Goal: Task Accomplishment & Management: Manage account settings

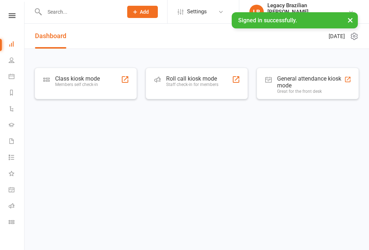
click at [52, 16] on input "text" at bounding box center [80, 12] width 76 height 10
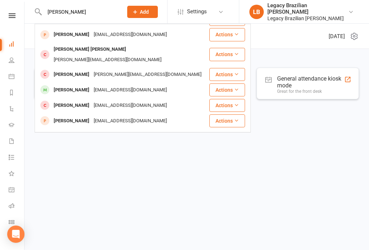
scroll to position [52, 0]
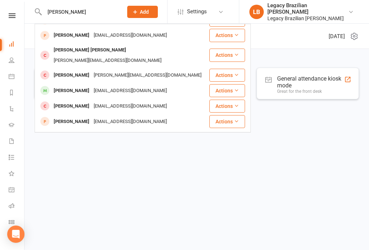
type input "Chris"
click at [66, 86] on div "Chris Jessup" at bounding box center [71, 91] width 40 height 10
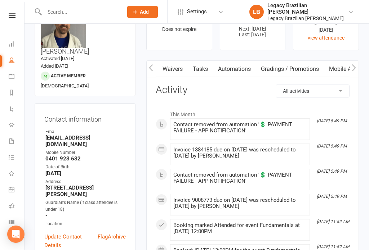
scroll to position [0, 81]
click at [299, 67] on link "Gradings / Promotions" at bounding box center [291, 69] width 68 height 17
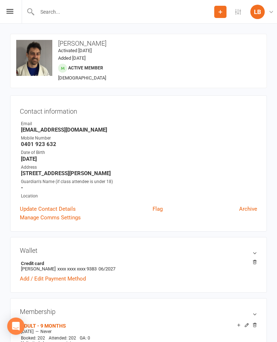
click at [261, 5] on link "LB Legacy Brazilian Jiu Jitsu Legacy Brazilian Jiu Jitsu" at bounding box center [263, 12] width 26 height 14
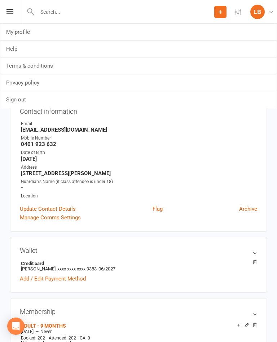
click at [103, 98] on link "Sign out" at bounding box center [138, 99] width 276 height 17
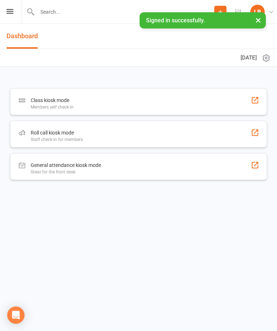
click at [260, 17] on button "×" at bounding box center [257, 19] width 13 height 15
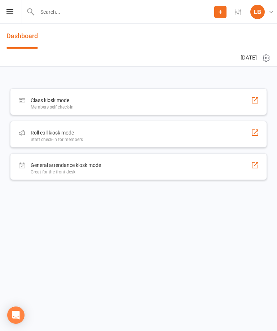
click at [57, 16] on input "text" at bounding box center [124, 12] width 179 height 10
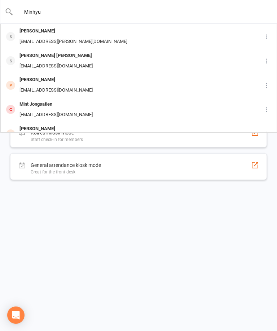
type input "Minhyu"
click at [32, 32] on div "Minhyuk Hwang" at bounding box center [73, 31] width 112 height 10
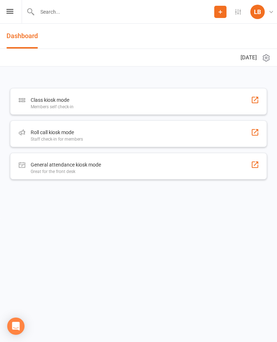
click at [269, 14] on icon at bounding box center [271, 12] width 6 height 6
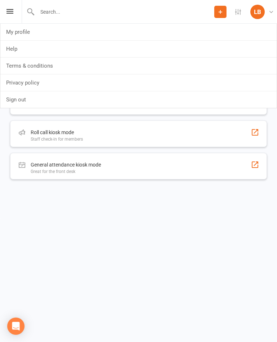
click at [16, 97] on link "Sign out" at bounding box center [138, 99] width 276 height 17
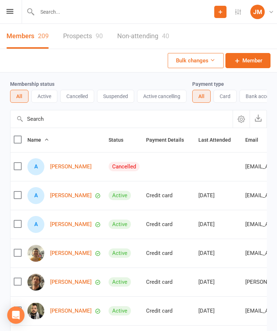
click at [98, 15] on input "text" at bounding box center [124, 12] width 179 height 10
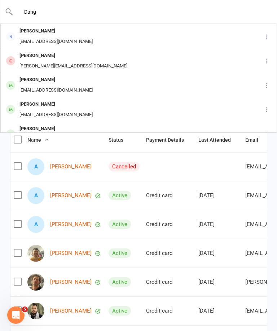
type input "Dang"
click at [32, 82] on div "Athena Dang Dejesus" at bounding box center [55, 80] width 77 height 10
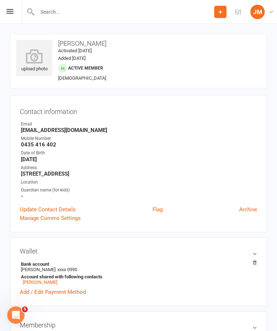
click at [50, 64] on div "upload photo" at bounding box center [34, 61] width 36 height 24
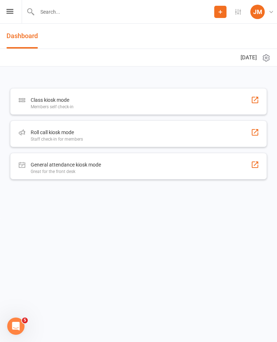
click at [107, 163] on div "General attendance kiosk mode Great for the front desk" at bounding box center [138, 166] width 256 height 27
click at [88, 134] on div "Roll call kiosk mode Staff check-in for members" at bounding box center [138, 134] width 256 height 27
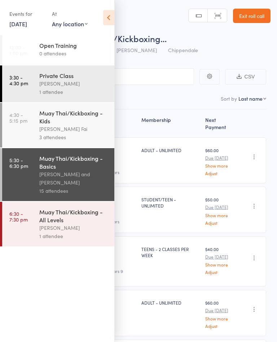
click at [114, 17] on icon at bounding box center [108, 17] width 11 height 15
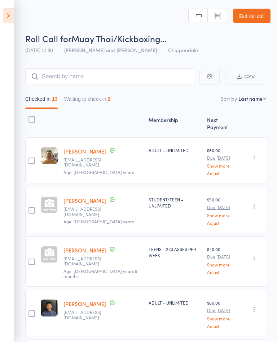
click at [247, 10] on link "Exit roll call" at bounding box center [251, 16] width 37 height 14
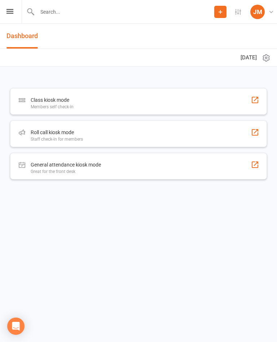
click at [265, 14] on link "[PERSON_NAME] [PERSON_NAME] Martial Arts [PERSON_NAME] Martial Arts" at bounding box center [263, 12] width 26 height 14
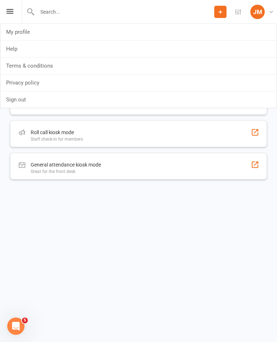
click at [116, 99] on link "Sign out" at bounding box center [138, 99] width 276 height 17
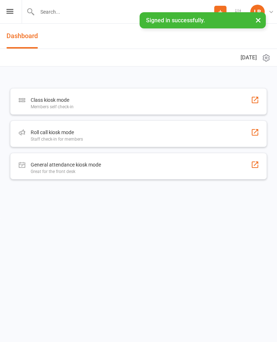
click at [166, 131] on div "Roll call kiosk mode Staff check-in for members" at bounding box center [138, 134] width 256 height 27
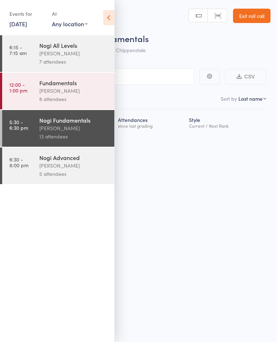
click at [109, 15] on icon at bounding box center [108, 17] width 11 height 15
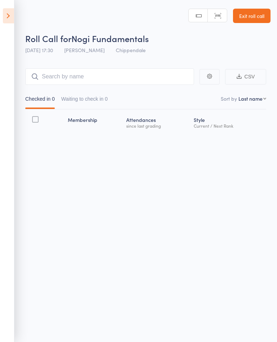
click at [13, 17] on icon at bounding box center [8, 15] width 11 height 15
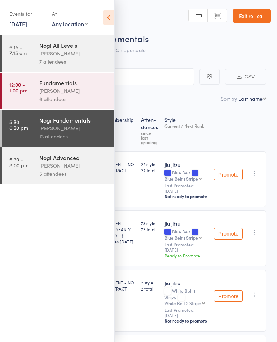
click at [69, 131] on div "Clayton Vickery" at bounding box center [73, 128] width 69 height 8
click at [62, 89] on div "Werique Oliveira" at bounding box center [73, 91] width 69 height 8
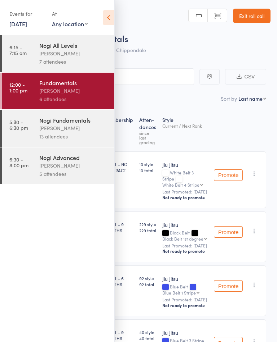
click at [65, 133] on div "Clayton Vickery" at bounding box center [73, 128] width 69 height 8
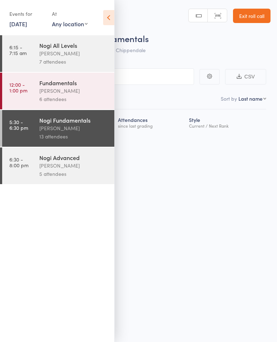
click at [65, 166] on div "Clayton Vickery" at bounding box center [73, 166] width 69 height 8
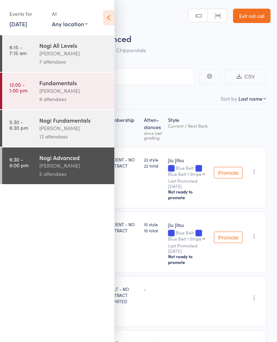
click at [65, 124] on div "Nogi Fundamentals" at bounding box center [73, 120] width 69 height 8
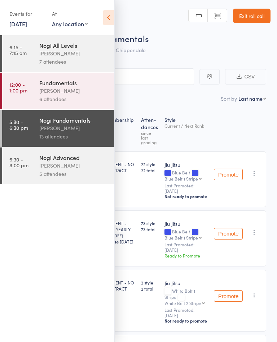
click at [111, 16] on icon at bounding box center [108, 17] width 11 height 15
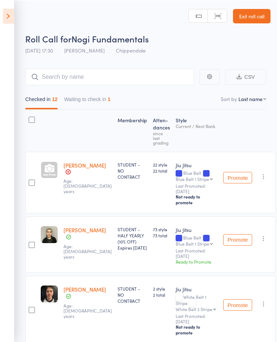
click at [103, 101] on button "Waiting to check in 1" at bounding box center [87, 101] width 46 height 17
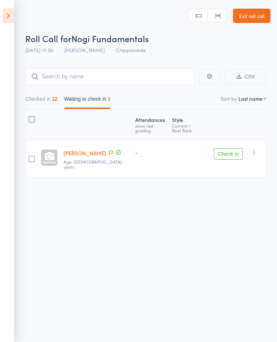
click at [51, 99] on button "Checked in 12" at bounding box center [41, 101] width 32 height 17
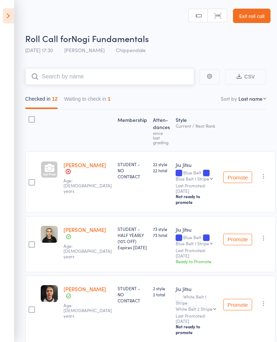
click at [152, 80] on input "search" at bounding box center [109, 76] width 169 height 17
click at [104, 104] on button "Waiting to check in 1" at bounding box center [87, 101] width 46 height 17
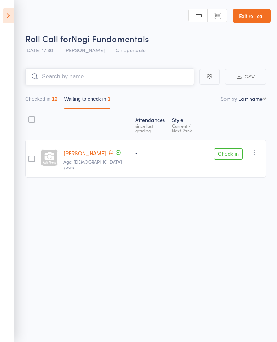
click at [37, 104] on button "Checked in 12" at bounding box center [41, 101] width 32 height 17
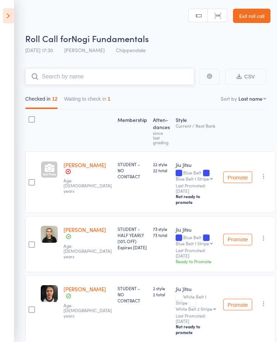
click at [50, 82] on input "search" at bounding box center [109, 76] width 169 height 17
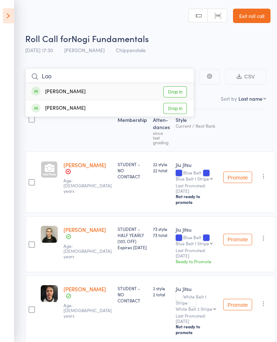
type input "Loo"
click at [179, 93] on link "Drop in" at bounding box center [174, 91] width 23 height 11
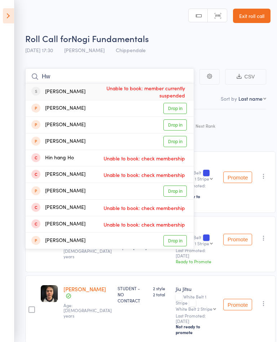
type input "H"
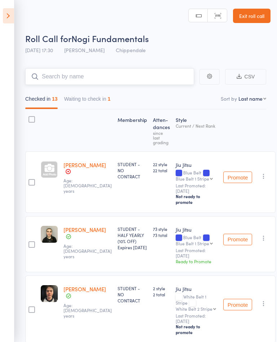
click at [101, 98] on button "Waiting to check in 1" at bounding box center [87, 101] width 46 height 17
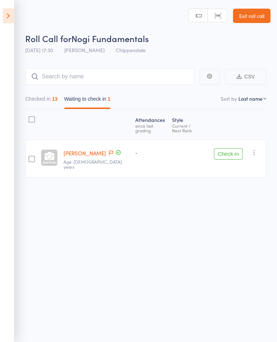
click at [230, 148] on button "Check in" at bounding box center [228, 154] width 29 height 12
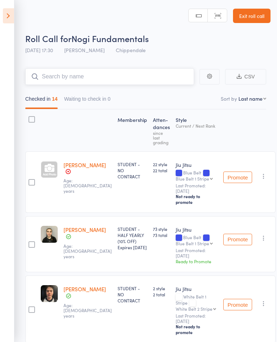
click at [155, 76] on input "search" at bounding box center [109, 76] width 169 height 17
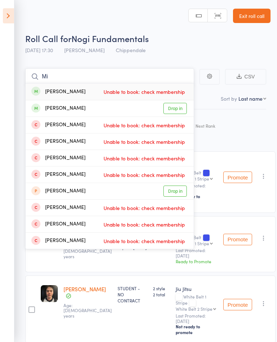
type input "M"
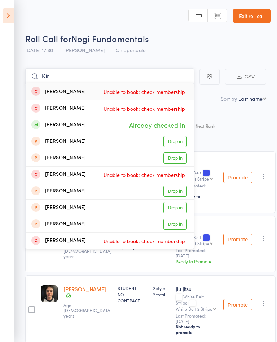
type input "Kir"
click at [220, 42] on div "Roll Call for Nogi Fundamentals" at bounding box center [147, 38] width 245 height 12
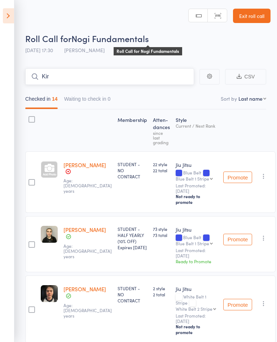
click at [144, 69] on input "Kir" at bounding box center [109, 76] width 169 height 17
click at [96, 76] on input "Kir" at bounding box center [109, 76] width 169 height 17
click at [101, 74] on input "Kir" at bounding box center [109, 76] width 169 height 17
click at [249, 16] on link "Exit roll call" at bounding box center [251, 16] width 37 height 14
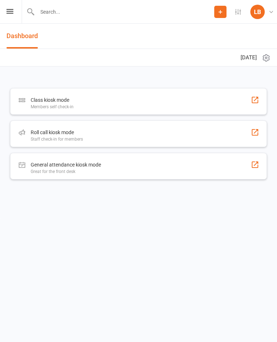
click at [272, 13] on icon at bounding box center [271, 12] width 6 height 6
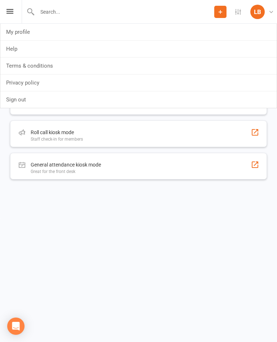
click at [168, 101] on link "Sign out" at bounding box center [138, 99] width 276 height 17
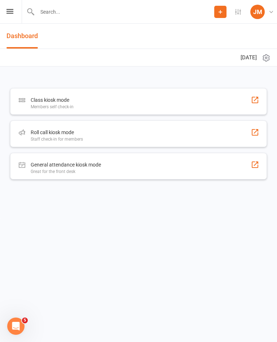
click at [188, 138] on div "Roll call kiosk mode Staff check-in for members" at bounding box center [138, 134] width 256 height 27
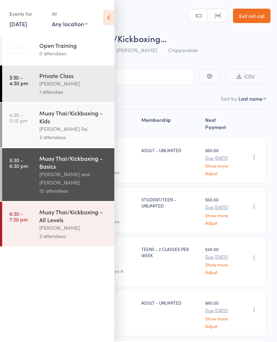
click at [107, 14] on icon at bounding box center [108, 17] width 11 height 15
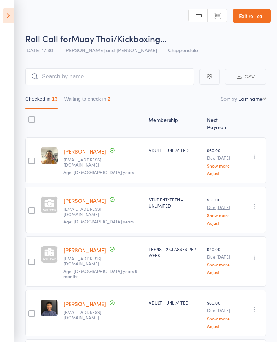
click at [88, 103] on button "Waiting to check in 2" at bounding box center [87, 101] width 46 height 17
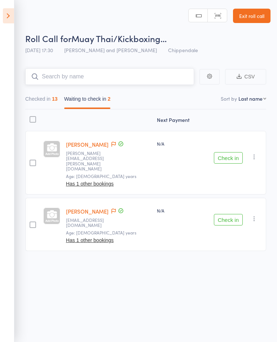
click at [162, 79] on input "search" at bounding box center [109, 76] width 169 height 17
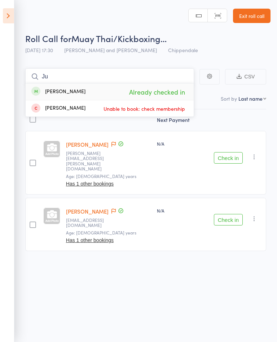
type input "J"
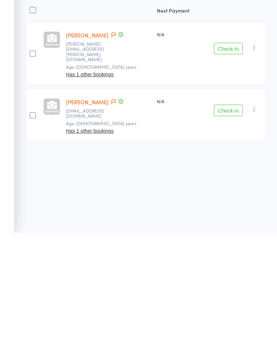
scroll to position [5, 0]
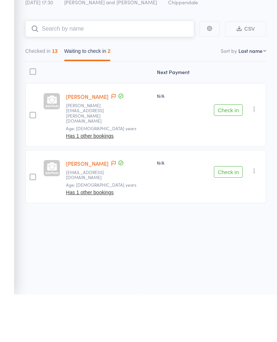
click at [35, 92] on button "Checked in 13" at bounding box center [41, 100] width 32 height 17
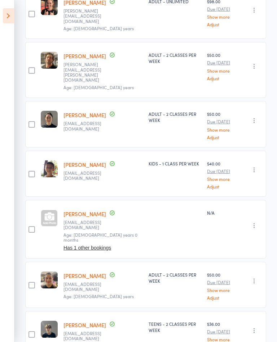
scroll to position [0, 0]
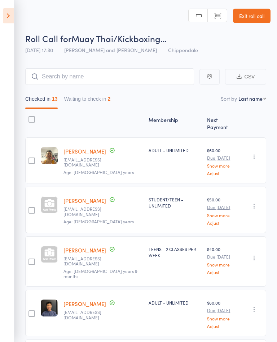
click at [253, 16] on link "Exit roll call" at bounding box center [251, 16] width 37 height 14
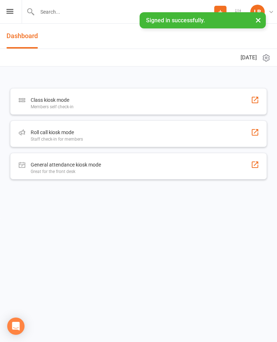
click at [142, 134] on div "Roll call kiosk mode Staff check-in for members" at bounding box center [138, 134] width 256 height 27
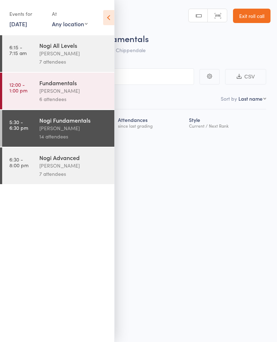
click at [177, 28] on header "Roll Call for Nogi Fundamentals [DATE] 17:30 [PERSON_NAME] Chippendale Manual s…" at bounding box center [138, 29] width 277 height 58
click at [107, 15] on icon at bounding box center [108, 17] width 11 height 15
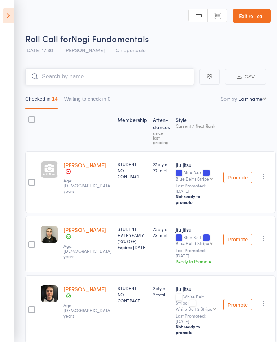
click at [106, 73] on input "search" at bounding box center [109, 76] width 169 height 17
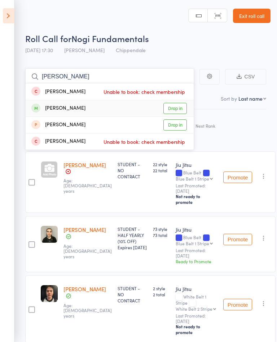
type input "Russel"
click at [177, 111] on link "Drop in" at bounding box center [174, 108] width 23 height 11
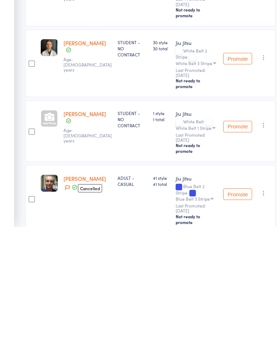
scroll to position [208, 0]
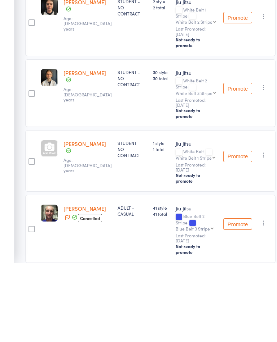
click at [48, 219] on div at bounding box center [49, 227] width 17 height 17
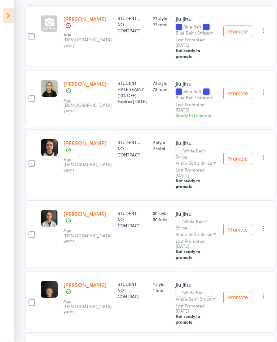
scroll to position [146, 0]
click at [5, 16] on icon at bounding box center [8, 15] width 11 height 15
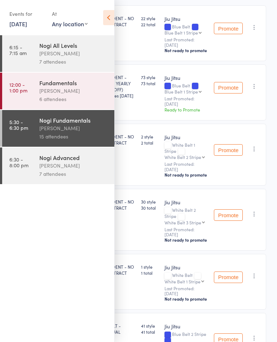
click at [29, 167] on link "6:30 - 8:00 pm Nogi Advanced Clayton Vickery 7 attendees" at bounding box center [58, 166] width 112 height 37
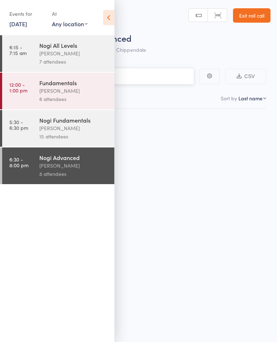
scroll to position [5, 0]
click at [110, 24] on icon at bounding box center [108, 17] width 11 height 15
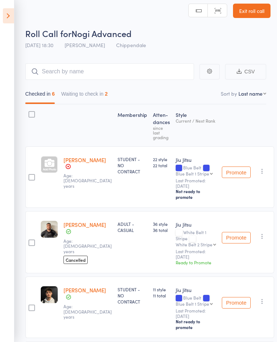
click at [80, 100] on button "Waiting to check in 2" at bounding box center [84, 96] width 46 height 17
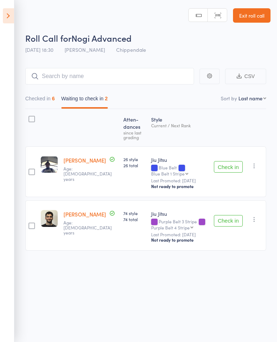
click at [257, 165] on icon "button" at bounding box center [253, 165] width 7 height 7
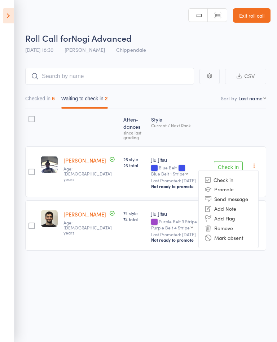
click at [236, 227] on li "Remove" at bounding box center [227, 229] width 59 height 10
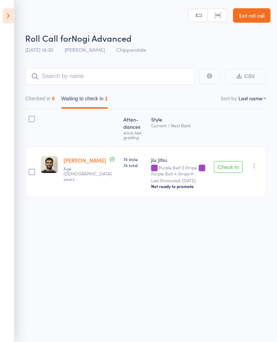
click at [230, 169] on button "Check in" at bounding box center [228, 167] width 29 height 12
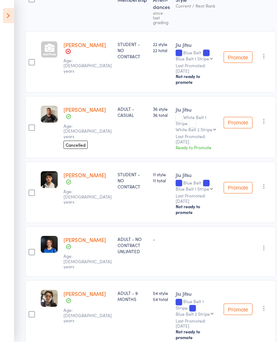
scroll to position [120, 0]
click at [230, 117] on button "Promote" at bounding box center [237, 123] width 29 height 12
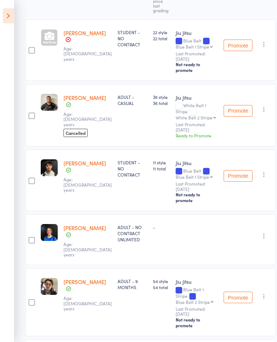
click at [236, 106] on button "Promote" at bounding box center [237, 111] width 29 height 12
click at [205, 115] on select "White Belt 2 Stripe White Belt 3 Stripe White Belt 4 Stripe Blue Belt Blue Belt…" at bounding box center [195, 117] width 40 height 5
click at [185, 115] on select "White Belt 2 Stripe White Belt 3 Stripe White Belt 4 Stripe Blue Belt Blue Belt…" at bounding box center [186, 117] width 22 height 5
click at [186, 115] on select "White Belt 2 Stripe White Belt 3 Stripe White Belt 4 Stripe Blue Belt Blue Belt…" at bounding box center [186, 117] width 22 height 5
click at [230, 107] on button "Promote" at bounding box center [237, 111] width 29 height 12
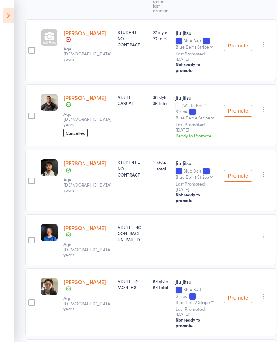
click at [193, 115] on select "White Belt 2 Stripe White Belt 3 Stripe White Belt 4 Stripe Blue Belt Blue Belt…" at bounding box center [194, 117] width 38 height 5
select select "3"
click at [193, 103] on div "White Belt 1 Stripe Blue Belt White Belt 2 Stripe White Belt 3 Stripe White Bel…" at bounding box center [196, 111] width 42 height 17
click at [260, 106] on icon "button" at bounding box center [263, 109] width 7 height 7
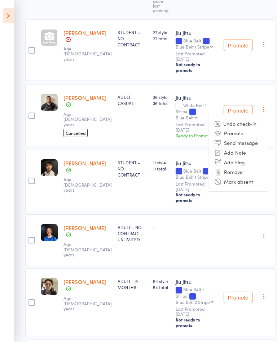
click at [228, 129] on li "Promote" at bounding box center [237, 133] width 59 height 10
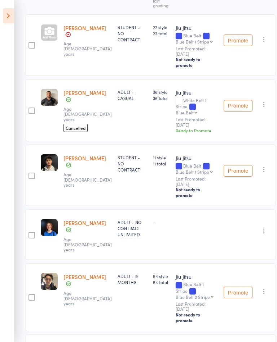
scroll to position [143, 0]
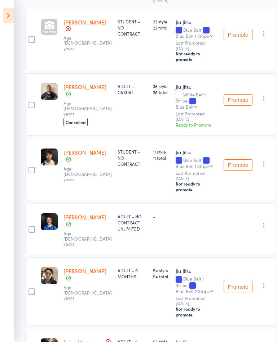
click at [229, 95] on button "Promote" at bounding box center [237, 101] width 29 height 12
click at [230, 94] on button "Promote" at bounding box center [237, 100] width 29 height 12
click at [227, 96] on button "Promote" at bounding box center [237, 100] width 29 height 12
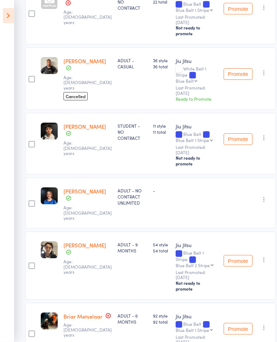
scroll to position [169, 0]
click at [260, 134] on icon "button" at bounding box center [263, 137] width 7 height 7
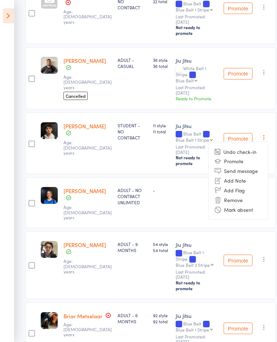
click at [231, 195] on li "Remove" at bounding box center [237, 200] width 59 height 10
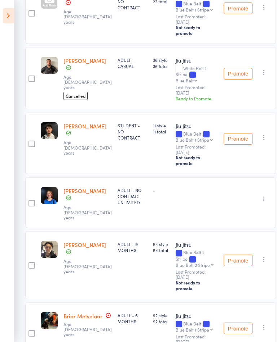
scroll to position [181, 0]
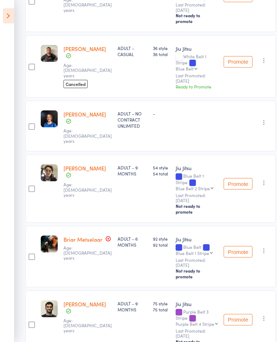
click at [15, 46] on main "CSV Checked in 6 Waiting to check in 0 Sort by Last name First name Last name B…" at bounding box center [138, 133] width 277 height 514
click at [9, 21] on icon at bounding box center [8, 15] width 11 height 15
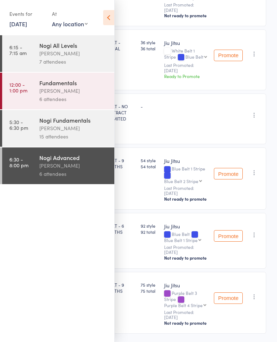
scroll to position [175, 0]
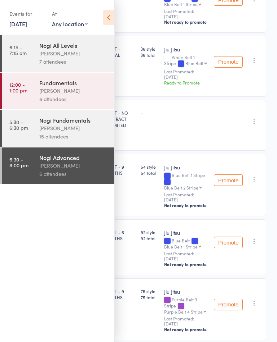
click at [112, 21] on icon at bounding box center [108, 17] width 11 height 15
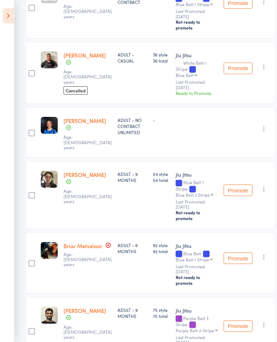
click at [260, 254] on icon "button" at bounding box center [263, 257] width 7 height 7
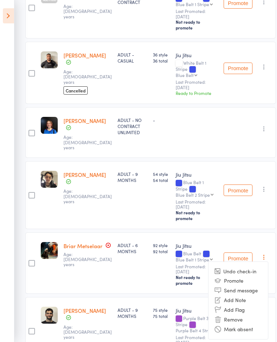
click at [236, 315] on li "Remove" at bounding box center [237, 320] width 59 height 10
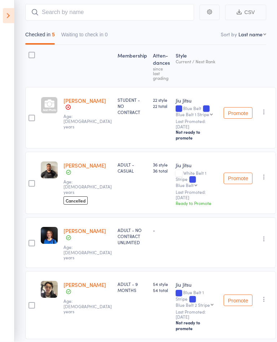
scroll to position [60, 0]
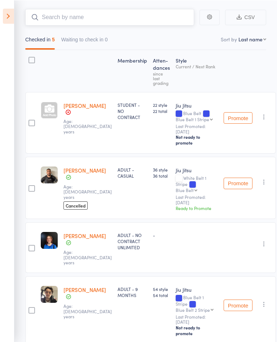
click at [157, 21] on input "search" at bounding box center [109, 17] width 169 height 17
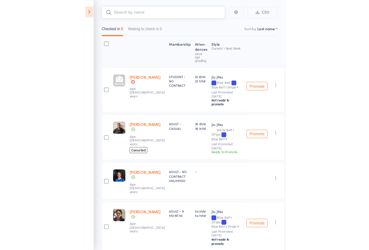
scroll to position [59, 0]
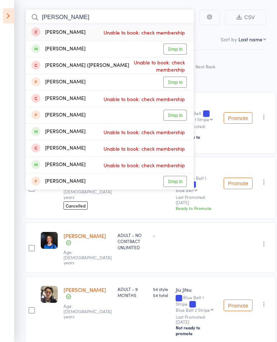
type input "Lucy"
click at [174, 52] on link "Drop in" at bounding box center [174, 49] width 23 height 11
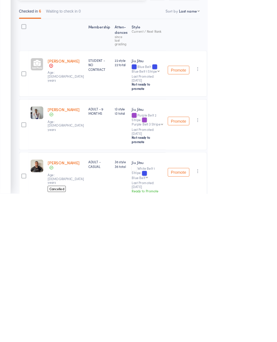
scroll to position [26, 0]
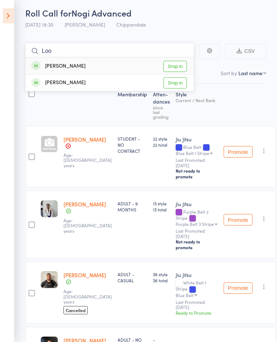
type input "Loo"
click at [180, 68] on link "Drop in" at bounding box center [174, 66] width 23 height 11
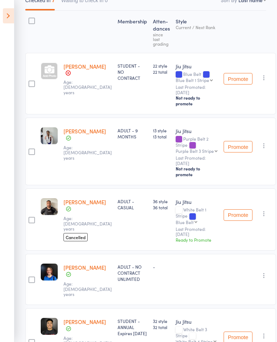
scroll to position [0, 0]
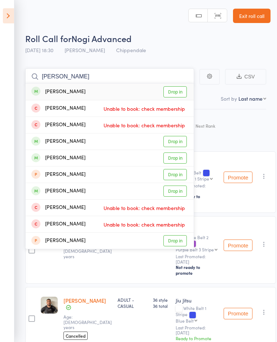
type input "Jessup"
click at [180, 90] on link "Drop in" at bounding box center [174, 91] width 23 height 11
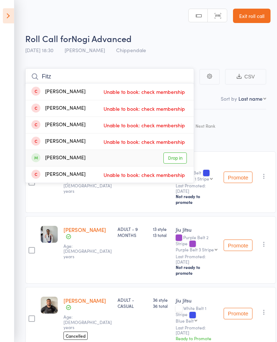
type input "Fitz"
click at [176, 161] on link "Drop in" at bounding box center [174, 158] width 23 height 11
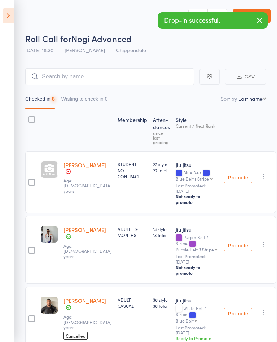
click at [9, 18] on icon at bounding box center [8, 15] width 11 height 15
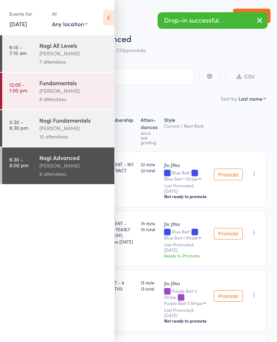
click at [30, 124] on link "5:30 - 6:30 pm Nogi Fundamentals Clayton Vickery 15 attendees" at bounding box center [58, 128] width 112 height 37
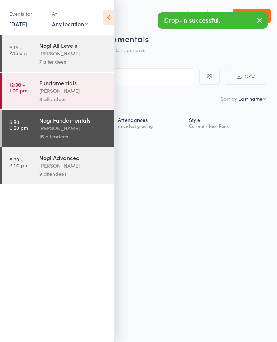
click at [107, 18] on icon at bounding box center [108, 17] width 11 height 15
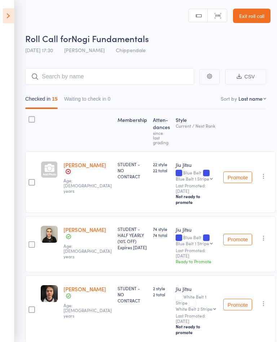
click at [7, 21] on icon at bounding box center [8, 15] width 11 height 15
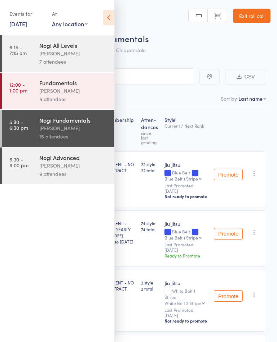
click at [44, 170] on div "Clayton Vickery" at bounding box center [73, 166] width 69 height 8
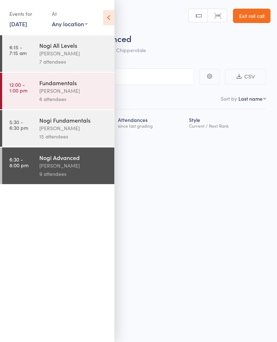
click at [164, 81] on input "search" at bounding box center [102, 76] width 183 height 17
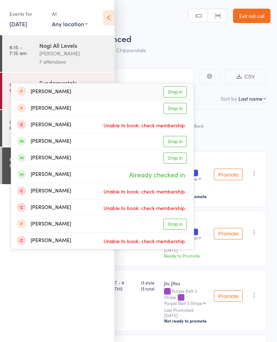
type input "Callum"
click at [180, 145] on link "Drop in" at bounding box center [174, 141] width 23 height 11
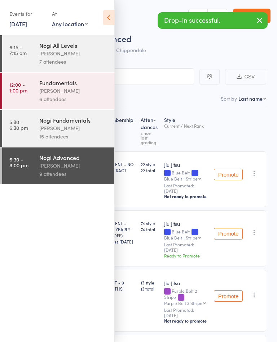
click at [107, 19] on icon at bounding box center [108, 17] width 11 height 15
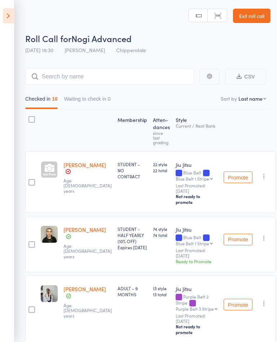
click at [255, 19] on link "Exit roll call" at bounding box center [251, 16] width 37 height 14
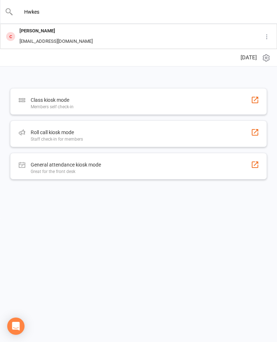
type input "Hwkes"
click at [152, 42] on div "Jaiden Hawkes [EMAIL_ADDRESS][DOMAIN_NAME]" at bounding box center [120, 36] width 239 height 24
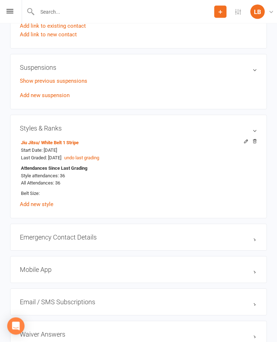
scroll to position [406, 0]
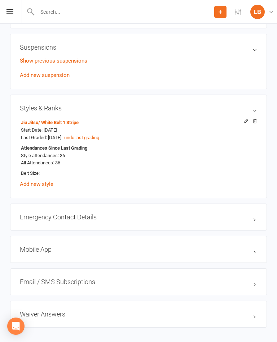
click at [32, 185] on link "Add new style" at bounding box center [36, 184] width 33 height 6
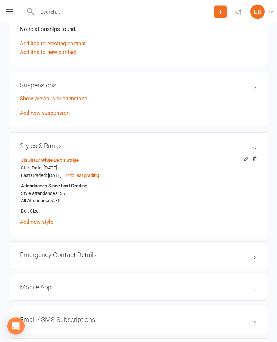
scroll to position [368, 0]
click at [243, 163] on div at bounding box center [247, 160] width 17 height 6
click at [245, 160] on icon at bounding box center [245, 158] width 3 height 3
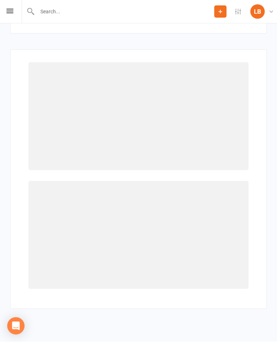
scroll to position [861, 0]
select select "26016"
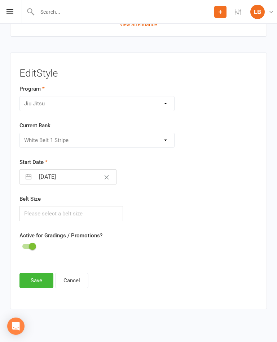
click at [166, 143] on div "Please Select Starting Rank White Belt White Belt 1 Stripe White Belt 2 Stripe …" at bounding box center [96, 140] width 155 height 15
click at [169, 141] on div "Please Select Starting Rank White Belt White Belt 1 Stripe White Belt 2 Stripe …" at bounding box center [96, 140] width 155 height 15
click at [165, 139] on div "Please Select Starting Rank White Belt White Belt 1 Stripe White Belt 2 Stripe …" at bounding box center [96, 140] width 155 height 15
click at [166, 142] on div "Please Select Starting Rank White Belt White Belt 1 Stripe White Belt 2 Stripe …" at bounding box center [96, 140] width 155 height 15
click at [170, 142] on div "Please Select Starting Rank White Belt White Belt 1 Stripe White Belt 2 Stripe …" at bounding box center [96, 140] width 155 height 15
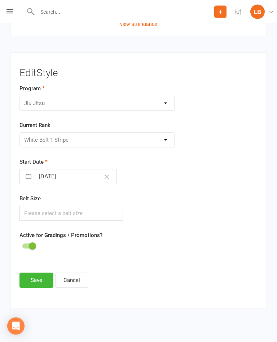
click at [170, 107] on div "Jiu Jitsu Kids [PERSON_NAME]" at bounding box center [96, 103] width 155 height 15
click at [167, 106] on div "Jiu Jitsu Kids [PERSON_NAME]" at bounding box center [96, 103] width 155 height 15
click at [160, 140] on div "Please Select Starting Rank White Belt White Belt 1 Stripe White Belt 2 Stripe …" at bounding box center [96, 140] width 155 height 15
click at [168, 107] on div "Jiu Jitsu Kids [PERSON_NAME]" at bounding box center [96, 103] width 155 height 15
click at [173, 139] on div "Please Select Starting Rank White Belt White Belt 1 Stripe White Belt 2 Stripe …" at bounding box center [96, 140] width 155 height 15
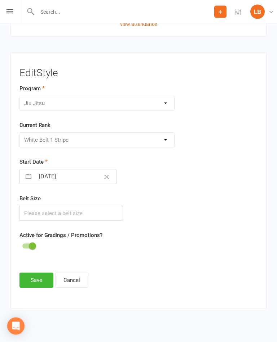
click at [161, 144] on div "Please Select Starting Rank White Belt White Belt 1 Stripe White Belt 2 Stripe …" at bounding box center [96, 140] width 155 height 15
click at [162, 140] on div "Please Select Starting Rank White Belt White Belt 1 Stripe White Belt 2 Stripe …" at bounding box center [96, 140] width 155 height 15
click at [162, 139] on div "Please Select Starting Rank White Belt White Belt 1 Stripe White Belt 2 Stripe …" at bounding box center [96, 140] width 155 height 15
click at [32, 211] on input "text" at bounding box center [70, 213] width 103 height 15
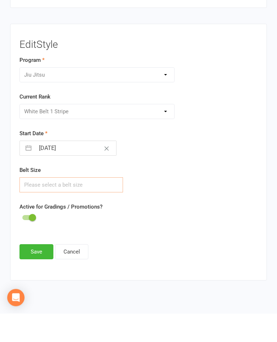
scroll to position [873, 0]
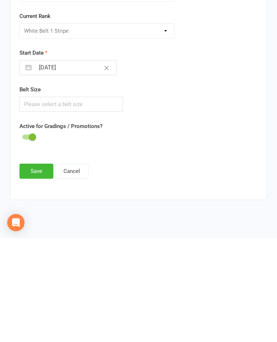
click at [66, 268] on button "Cancel" at bounding box center [71, 275] width 33 height 15
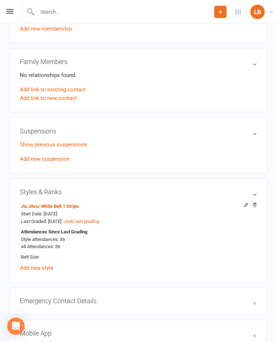
scroll to position [324, 0]
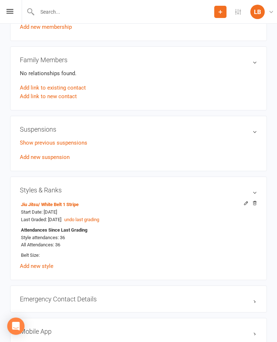
click at [37, 268] on link "Add new style" at bounding box center [36, 266] width 33 height 6
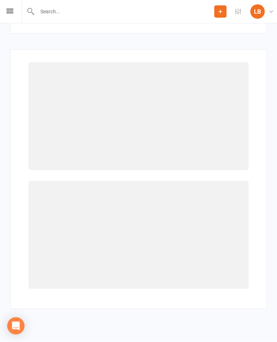
scroll to position [831, 0]
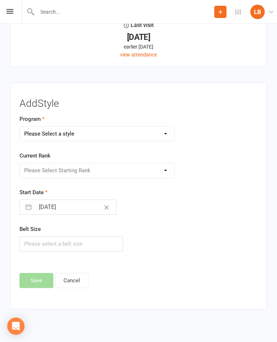
click at [165, 139] on select "Please Select a style Jiu Jitsu Kids Jiu Jitsu" at bounding box center [97, 134] width 154 height 14
select select "2540"
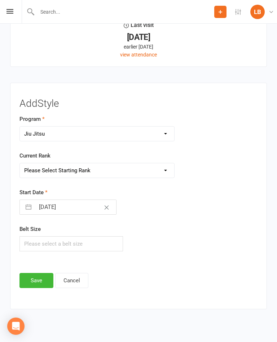
click at [165, 169] on select "Please Select Starting Rank White Belt White Belt 1 Stripe White Belt 2 Stripe …" at bounding box center [97, 170] width 154 height 14
select select "30151"
click at [53, 208] on input "[DATE]" at bounding box center [75, 207] width 81 height 14
select select "6"
select select "2025"
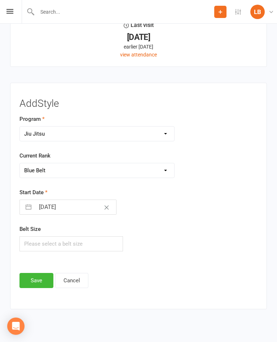
select select "7"
select select "2025"
select select "8"
select select "2025"
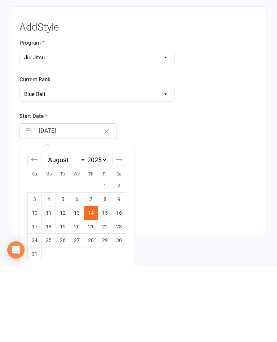
click at [99, 232] on select "2035 2034 2033 2032 2031 2030 2029 2028 2027 2026 2025 2024 2023 2022 2021 2020…" at bounding box center [97, 236] width 22 height 8
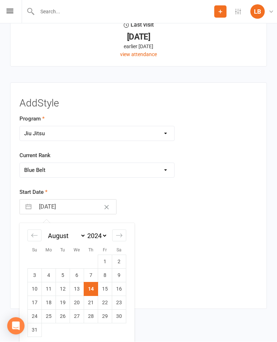
select select "6"
select select "2024"
select select "7"
select select "2024"
select select "8"
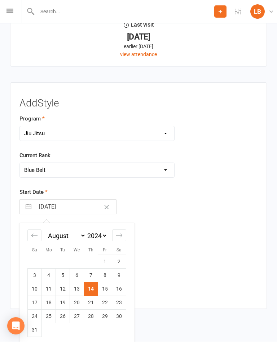
select select "2024"
click at [54, 238] on select "January February March April May June July August September October November De…" at bounding box center [65, 236] width 39 height 8
select select "7"
select select "9"
select select "2024"
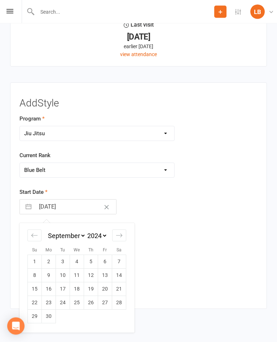
click at [64, 277] on td "10" at bounding box center [63, 276] width 14 height 14
type input "[DATE]"
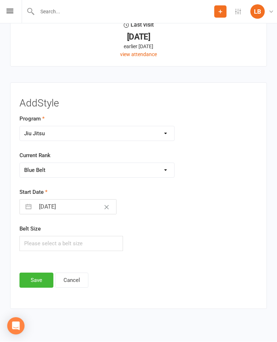
click at [36, 282] on button "Save" at bounding box center [36, 280] width 34 height 15
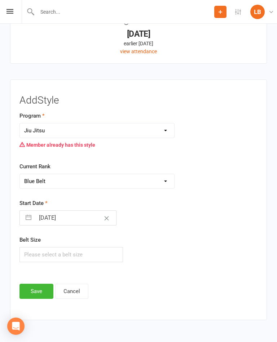
click at [75, 294] on button "Cancel" at bounding box center [71, 291] width 33 height 15
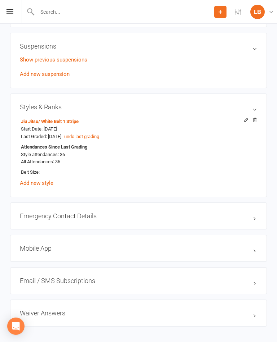
scroll to position [406, 0]
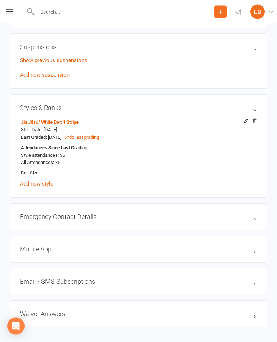
click at [30, 125] on link "Jiu Jitsu / White Belt 1 Stripe" at bounding box center [50, 122] width 58 height 5
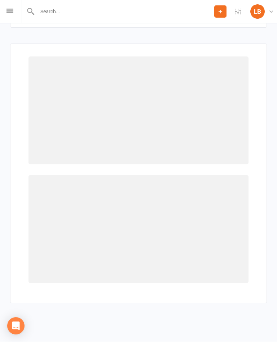
scroll to position [873, 0]
select select "26016"
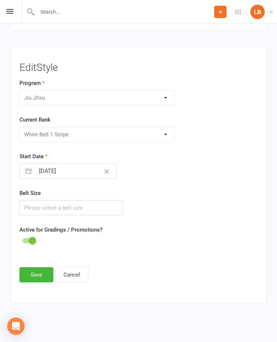
click at [166, 95] on div "Jiu Jitsu Kids [PERSON_NAME]" at bounding box center [96, 97] width 155 height 15
click at [166, 127] on div "Please Select Starting Rank White Belt White Belt 1 Stripe White Belt 2 Stripe …" at bounding box center [96, 134] width 155 height 15
click at [163, 127] on div "Please Select Starting Rank White Belt White Belt 1 Stripe White Belt 2 Stripe …" at bounding box center [96, 134] width 155 height 15
click at [166, 127] on div "Please Select Starting Rank White Belt White Belt 1 Stripe White Belt 2 Stripe …" at bounding box center [96, 134] width 155 height 15
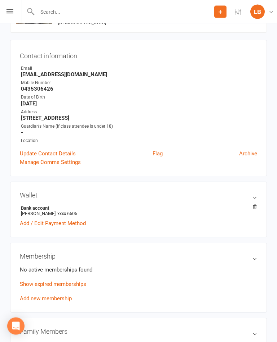
scroll to position [0, 0]
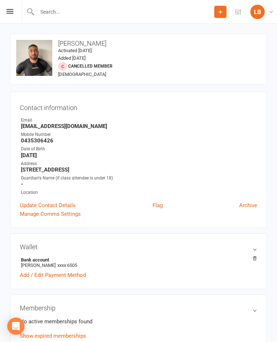
click at [7, 17] on div "Prospect Member Non-attending contact Class / event Appointment Grading event A…" at bounding box center [138, 12] width 277 height 24
click at [12, 8] on div "Prospect Member Non-attending contact Class / event Appointment Grading event A…" at bounding box center [138, 12] width 277 height 24
click at [19, 10] on div "Prospect Member Non-attending contact Class / event Appointment Grading event A…" at bounding box center [138, 12] width 277 height 24
click at [15, 9] on div "Prospect Member Non-attending contact Class / event Appointment Grading event A…" at bounding box center [138, 12] width 277 height 24
click at [13, 11] on icon at bounding box center [9, 11] width 7 height 5
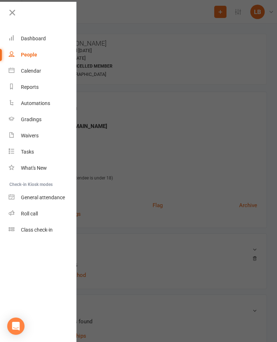
click at [33, 33] on link "Dashboard" at bounding box center [43, 39] width 68 height 16
